Goal: Task Accomplishment & Management: Manage account settings

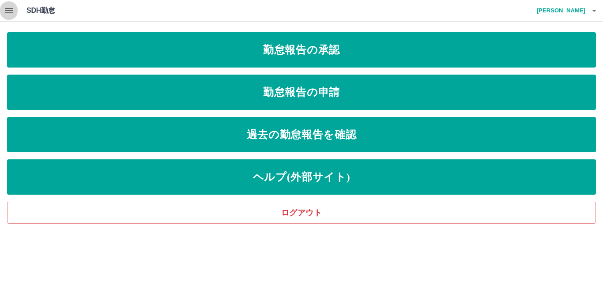
click at [5, 10] on icon "button" at bounding box center [9, 10] width 8 height 5
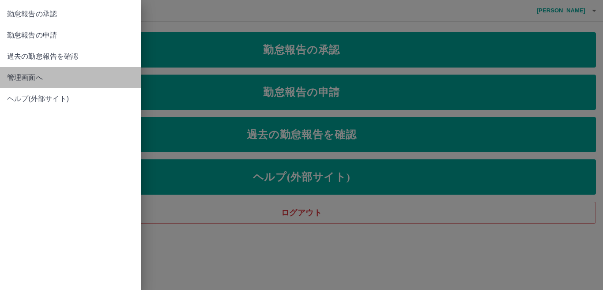
click at [27, 79] on span "管理画面へ" at bounding box center [70, 77] width 127 height 11
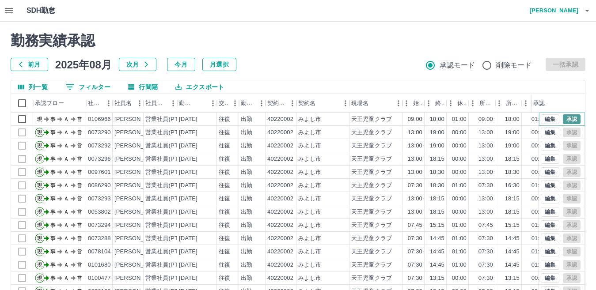
click at [565, 121] on button "承認" at bounding box center [572, 119] width 18 height 10
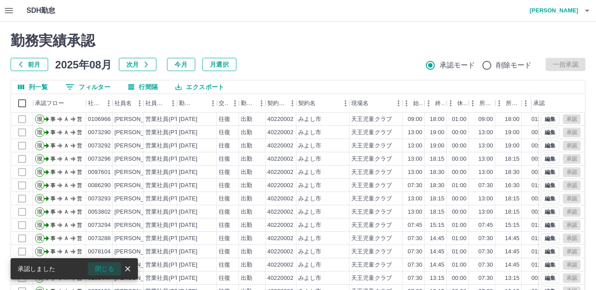
click at [102, 267] on button "閉じる" at bounding box center [104, 268] width 33 height 13
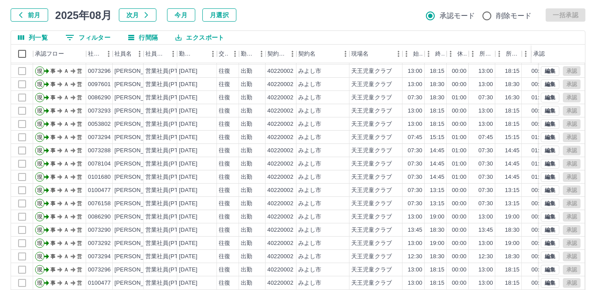
scroll to position [83, 0]
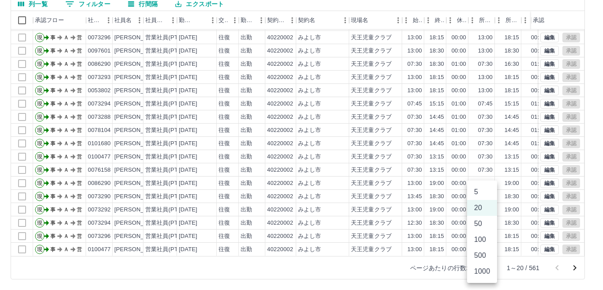
click at [488, 266] on body "SDH勤怠 [PERSON_NAME] 勤務実績承認 前月 [DATE] 次月 今月 月選択 承認モード 削除モード 一括承認 列一覧 0 フィルター 行間隔…" at bounding box center [301, 103] width 603 height 373
click at [483, 257] on li "500" at bounding box center [482, 256] width 30 height 16
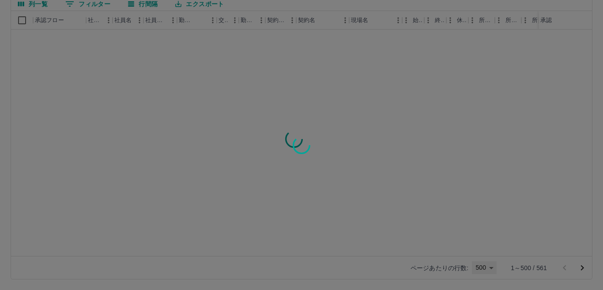
type input "***"
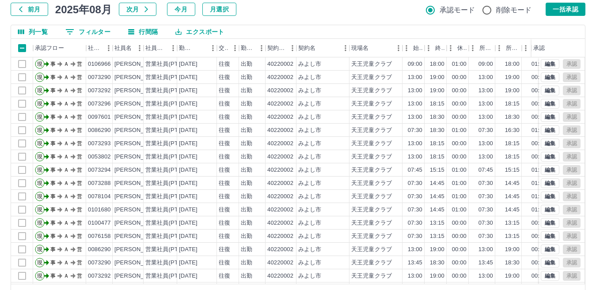
scroll to position [39, 0]
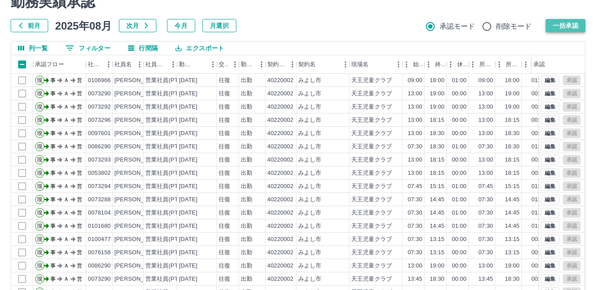
click at [563, 27] on button "一括承認" at bounding box center [565, 25] width 40 height 13
